Goal: Information Seeking & Learning: Check status

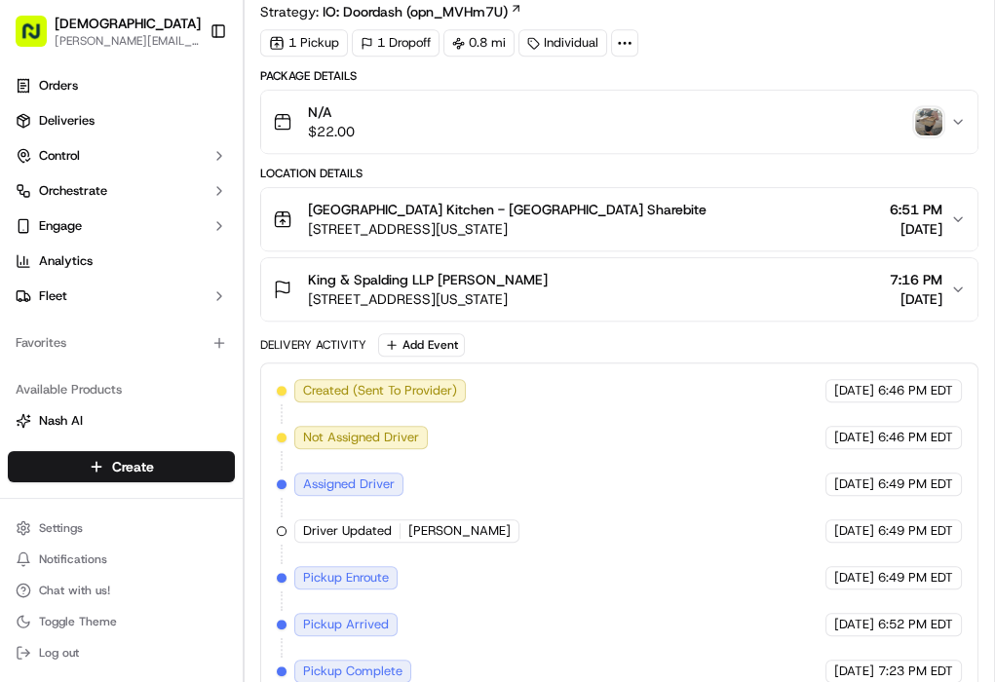
scroll to position [468, 0]
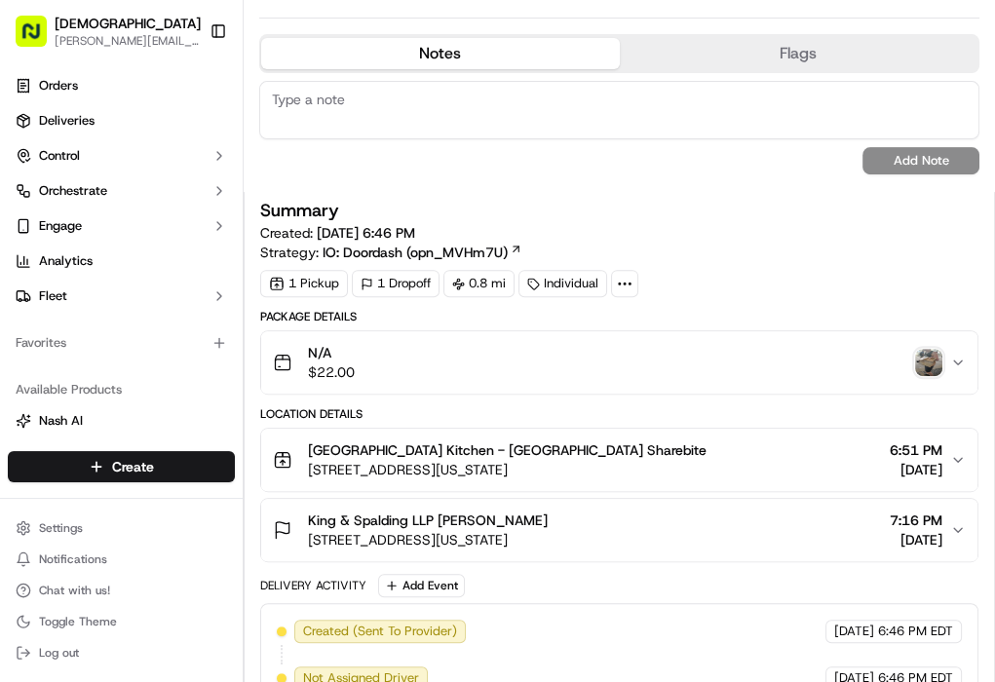
click at [919, 361] on img "button" at bounding box center [928, 362] width 27 height 27
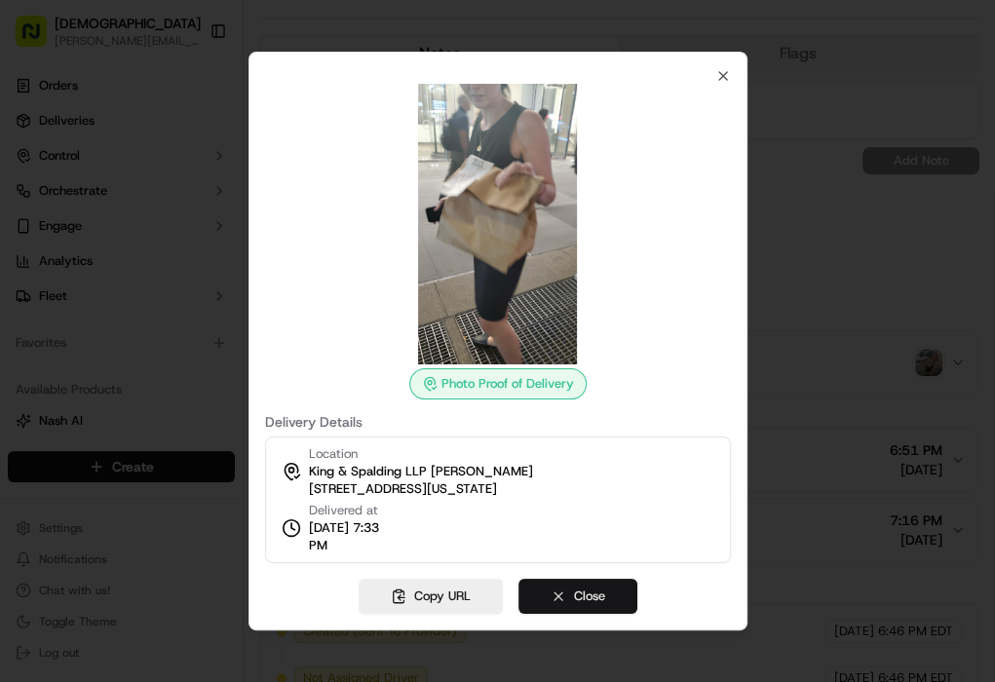
click at [566, 593] on button "Close" at bounding box center [577, 596] width 119 height 35
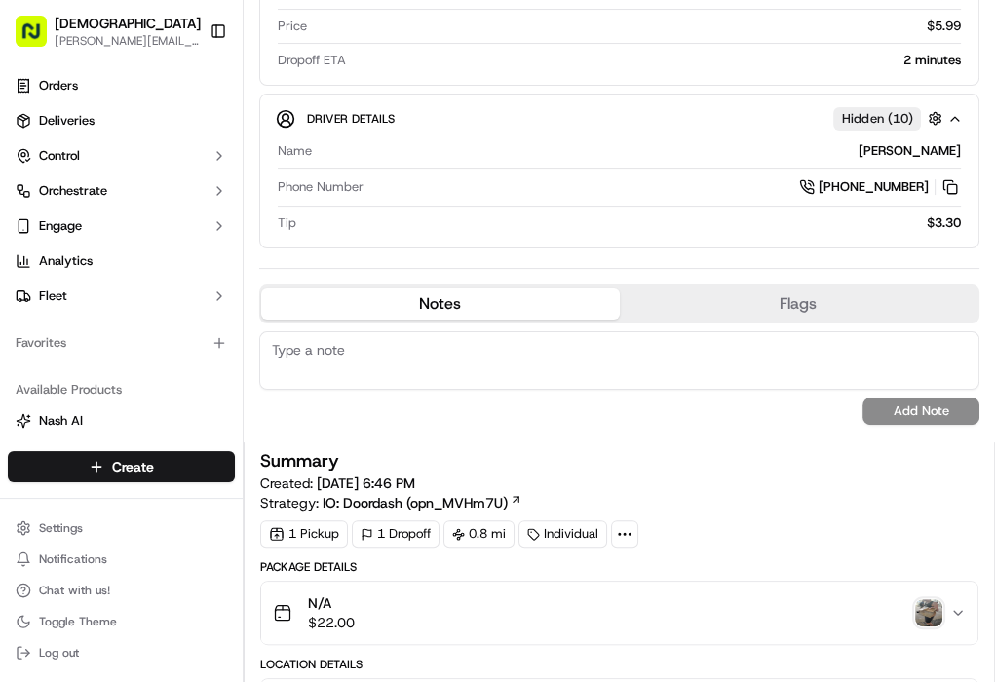
scroll to position [78, 0]
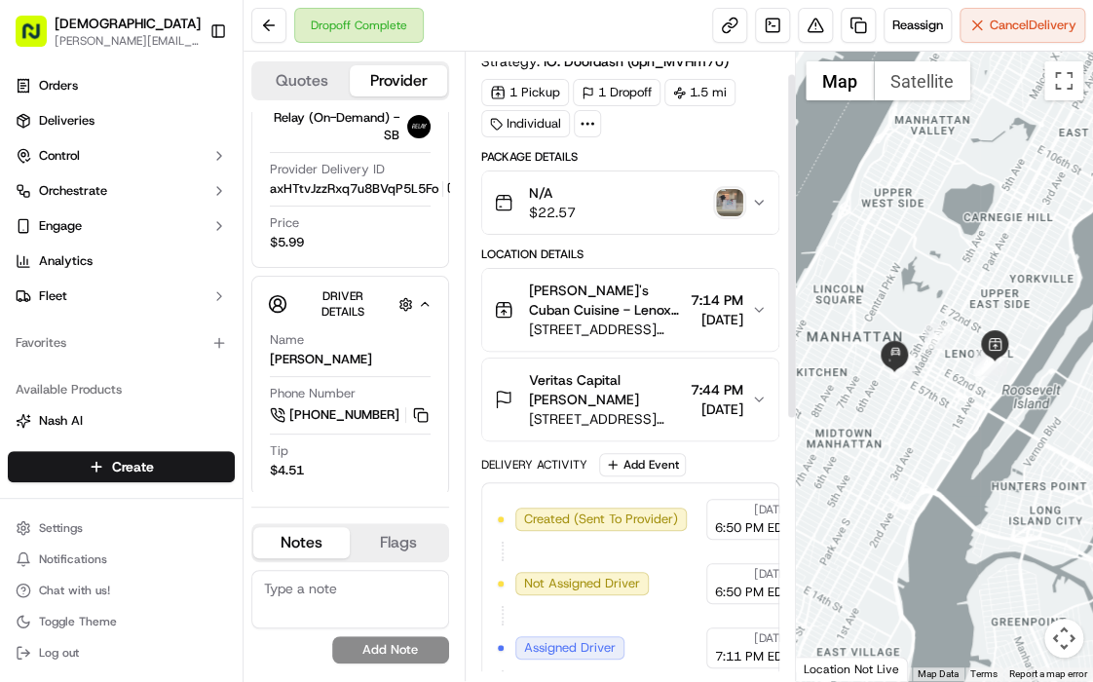
scroll to position [40, 0]
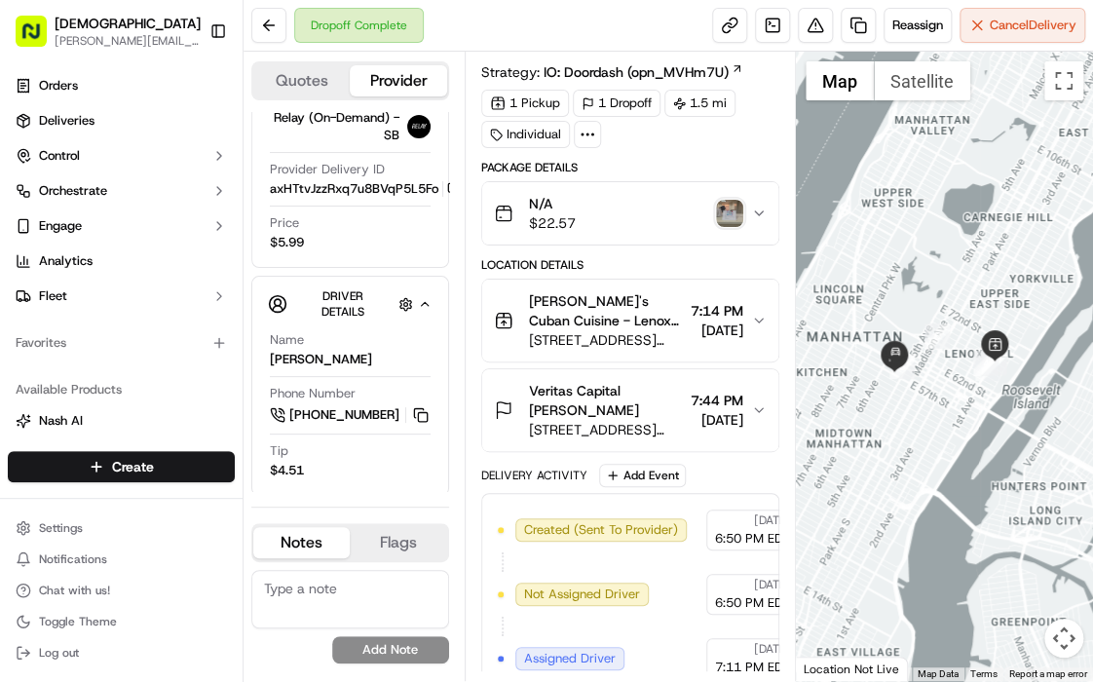
click at [738, 212] on img "button" at bounding box center [729, 213] width 27 height 27
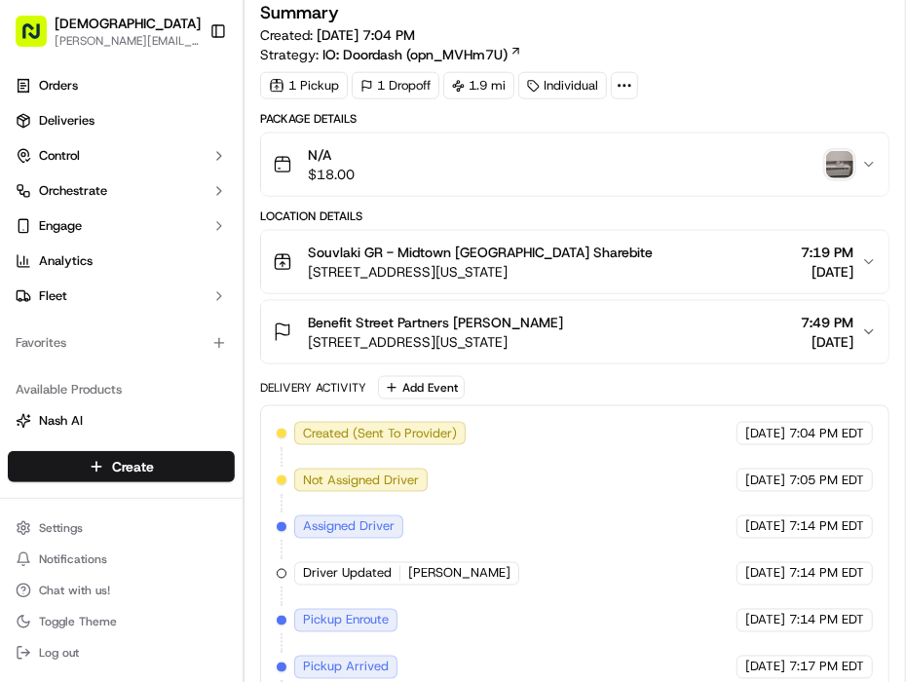
scroll to position [468, 0]
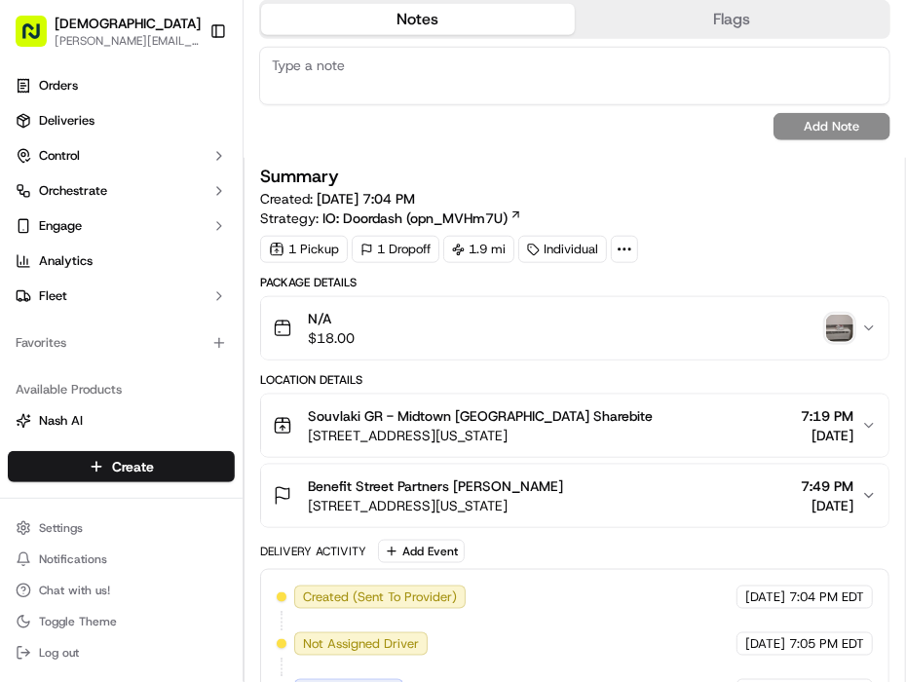
click at [826, 325] on img "button" at bounding box center [839, 328] width 27 height 27
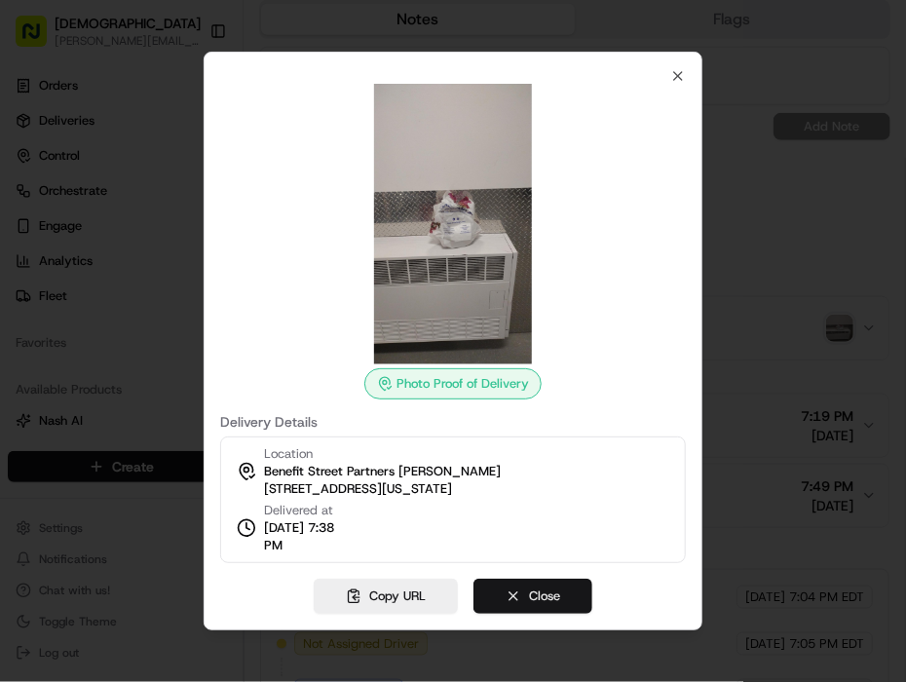
click at [518, 604] on button "Close" at bounding box center [533, 596] width 119 height 35
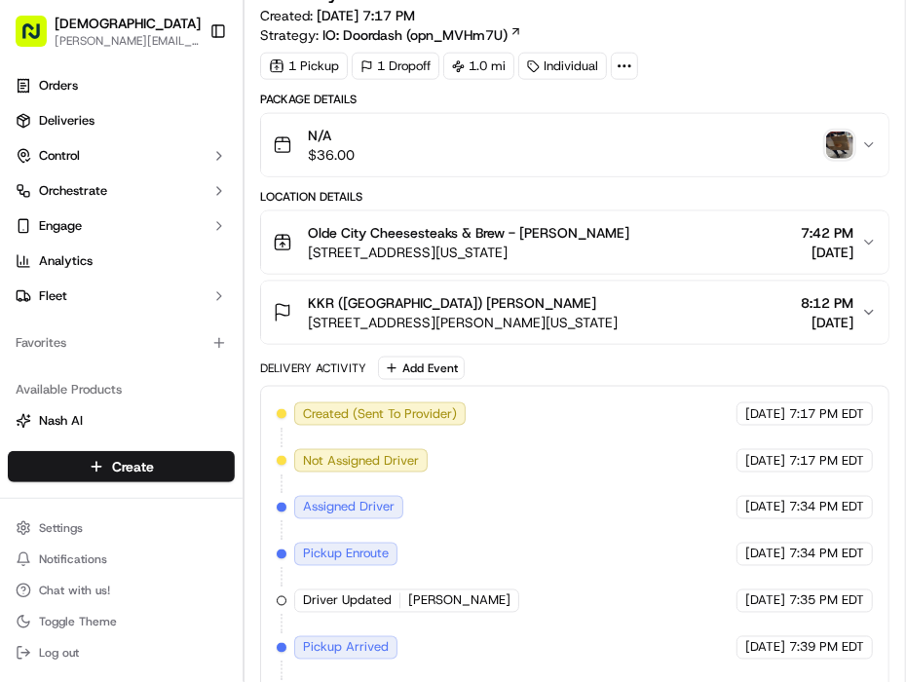
scroll to position [624, 0]
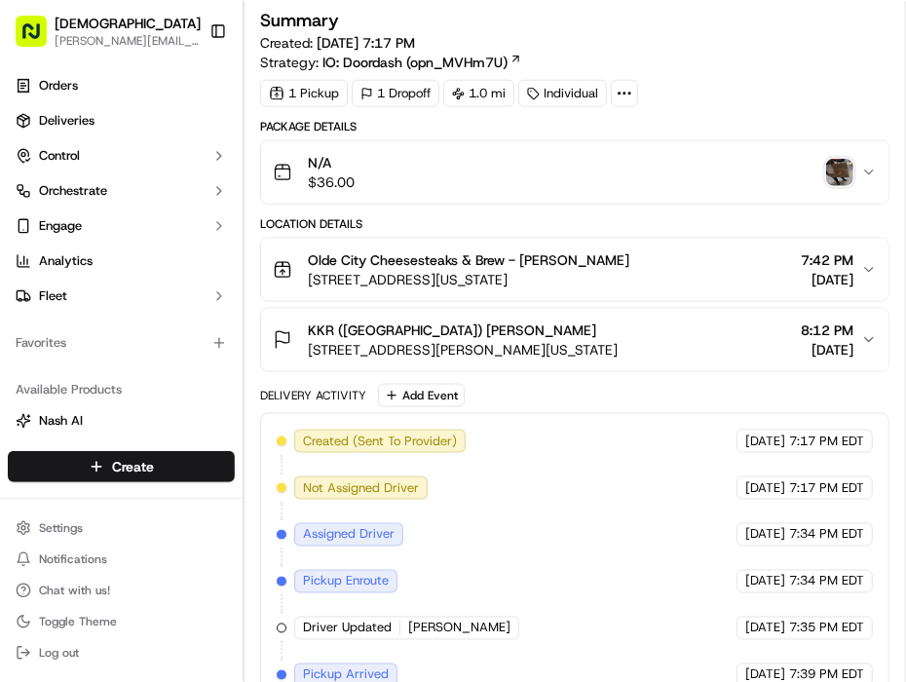
click at [830, 168] on img "button" at bounding box center [839, 172] width 27 height 27
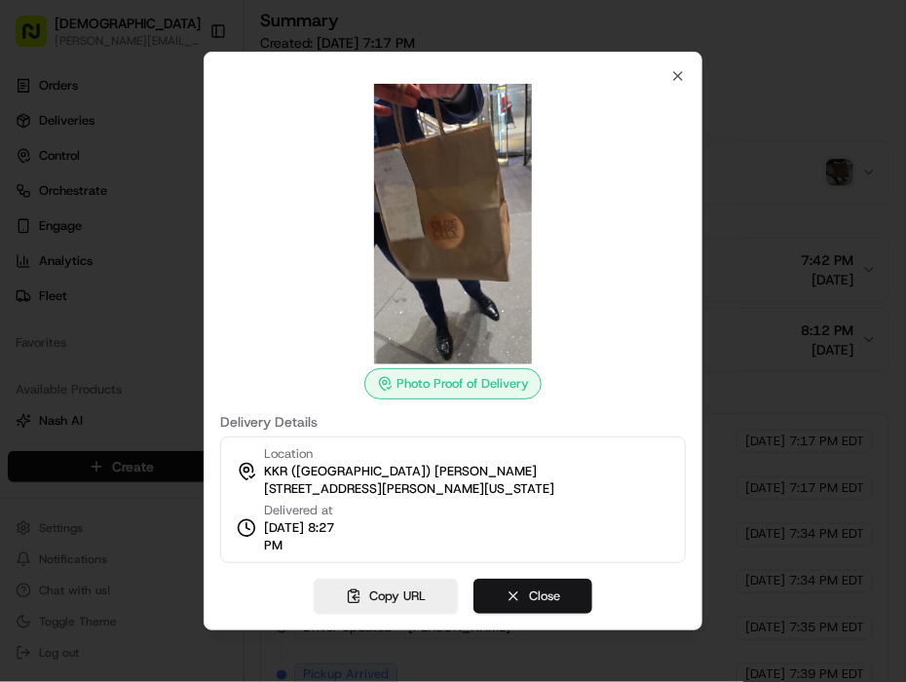
click at [531, 598] on button "Close" at bounding box center [533, 596] width 119 height 35
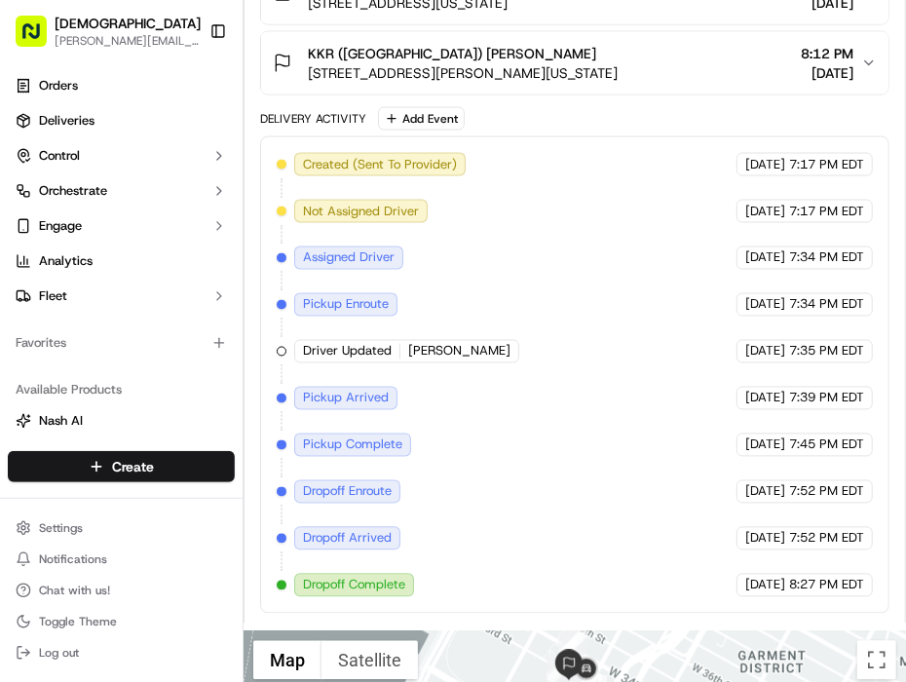
scroll to position [1170, 0]
